Goal: Transaction & Acquisition: Purchase product/service

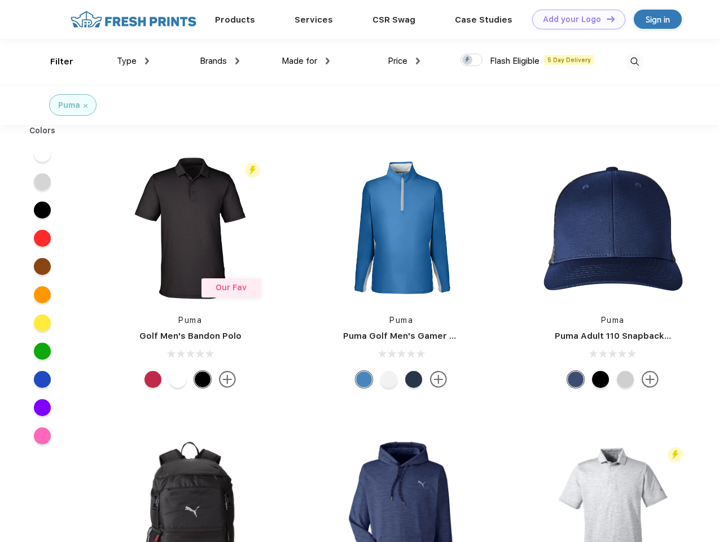
scroll to position [1, 0]
click at [575, 19] on link "Add your Logo Design Tool" at bounding box center [578, 20] width 93 height 20
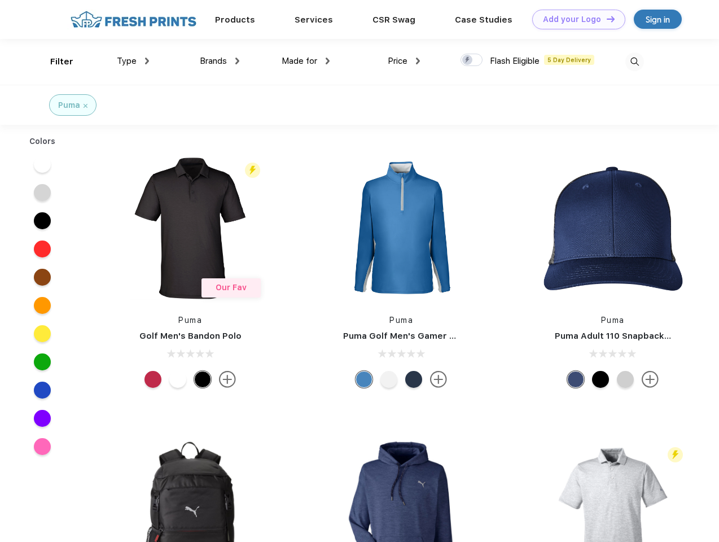
click at [0, 0] on div "Design Tool" at bounding box center [0, 0] width 0 height 0
click at [606, 19] on link "Add your Logo Design Tool" at bounding box center [578, 20] width 93 height 20
click at [54, 62] on div "Filter" at bounding box center [61, 61] width 23 height 13
click at [133, 61] on span "Type" at bounding box center [127, 61] width 20 height 10
click at [220, 61] on span "Brands" at bounding box center [213, 61] width 27 height 10
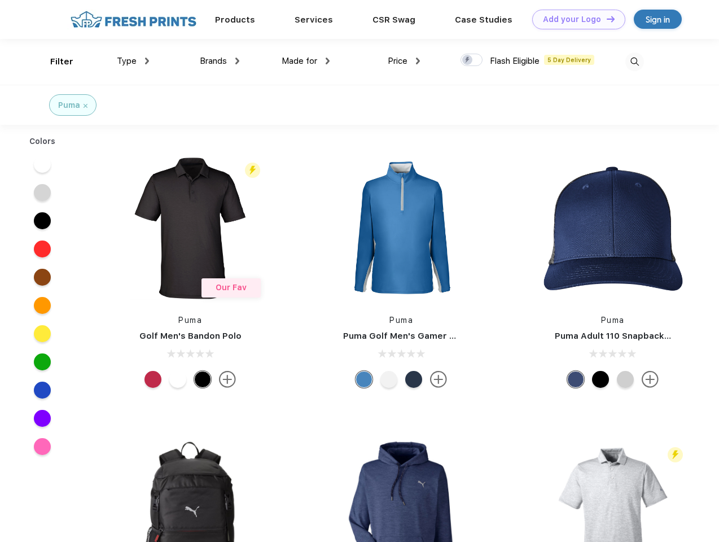
click at [306, 61] on span "Made for" at bounding box center [300, 61] width 36 height 10
click at [404, 61] on span "Price" at bounding box center [398, 61] width 20 height 10
click at [472, 60] on div at bounding box center [472, 60] width 22 height 12
click at [468, 60] on input "checkbox" at bounding box center [464, 56] width 7 height 7
click at [635, 62] on img at bounding box center [635, 62] width 19 height 19
